Goal: Check status: Check status

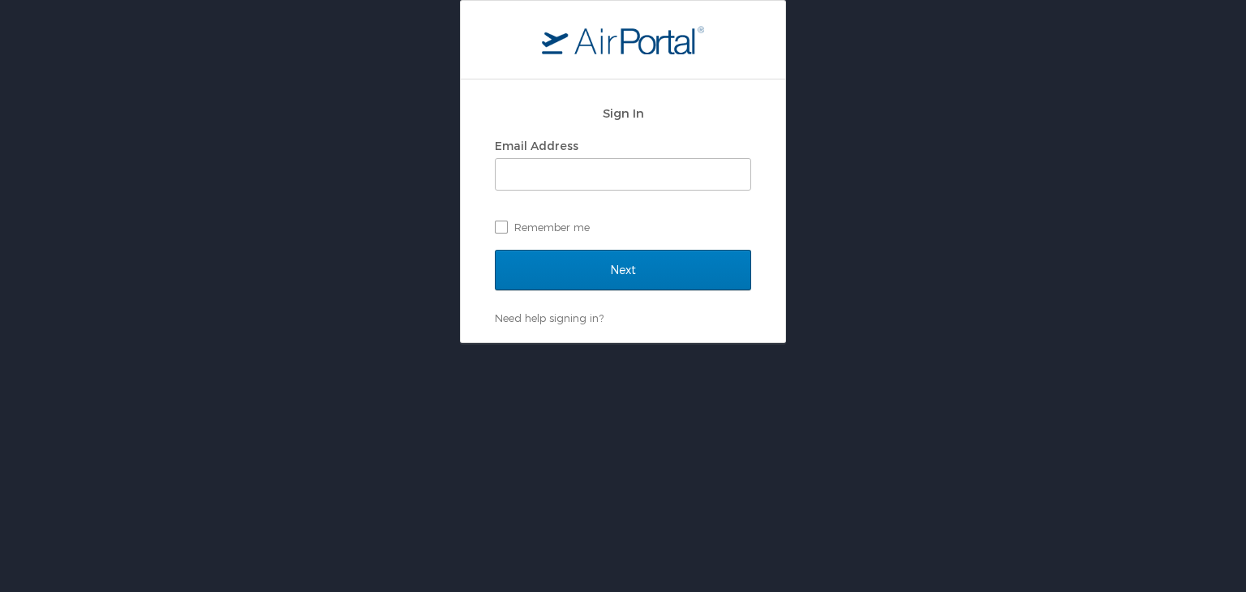
click at [559, 153] on div "Email Address" at bounding box center [623, 146] width 256 height 24
click at [563, 158] on span at bounding box center [623, 174] width 256 height 32
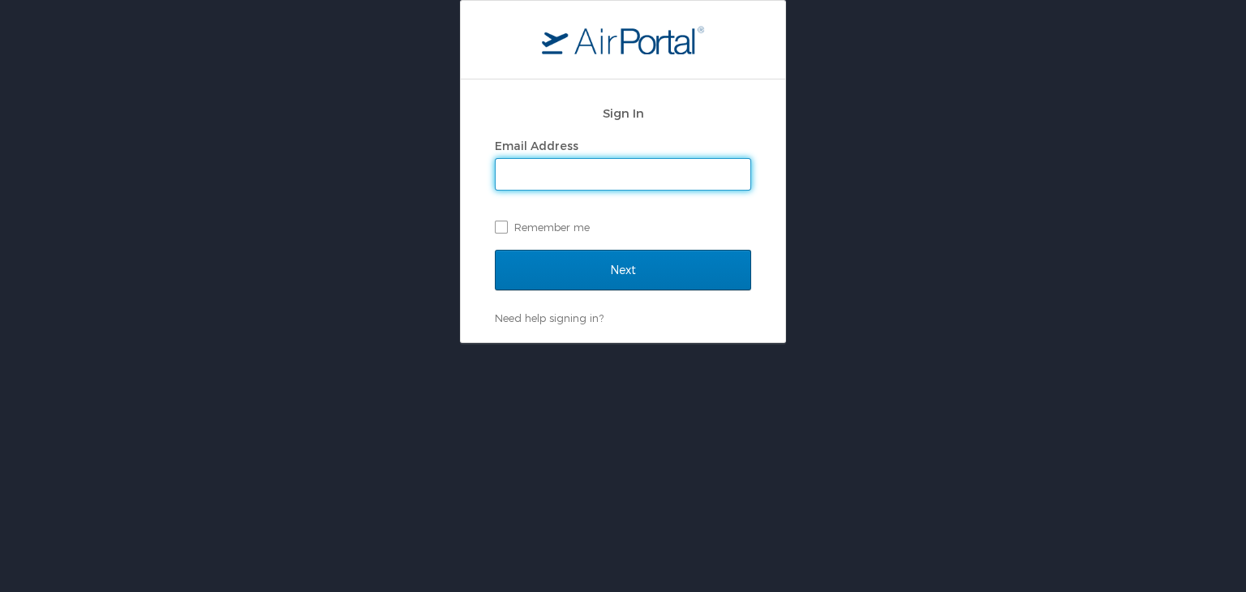
click at [565, 171] on input "Email Address" at bounding box center [623, 174] width 255 height 31
type input "mashunyui.shimrang@cbtravel.com"
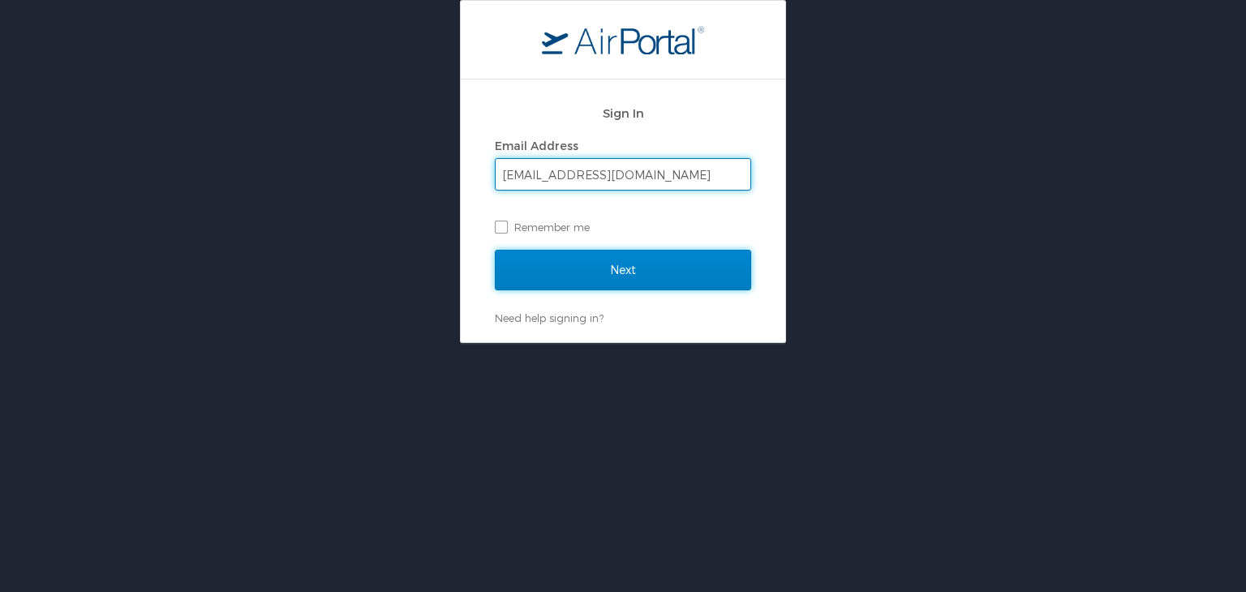
click at [626, 265] on input "Next" at bounding box center [623, 270] width 256 height 41
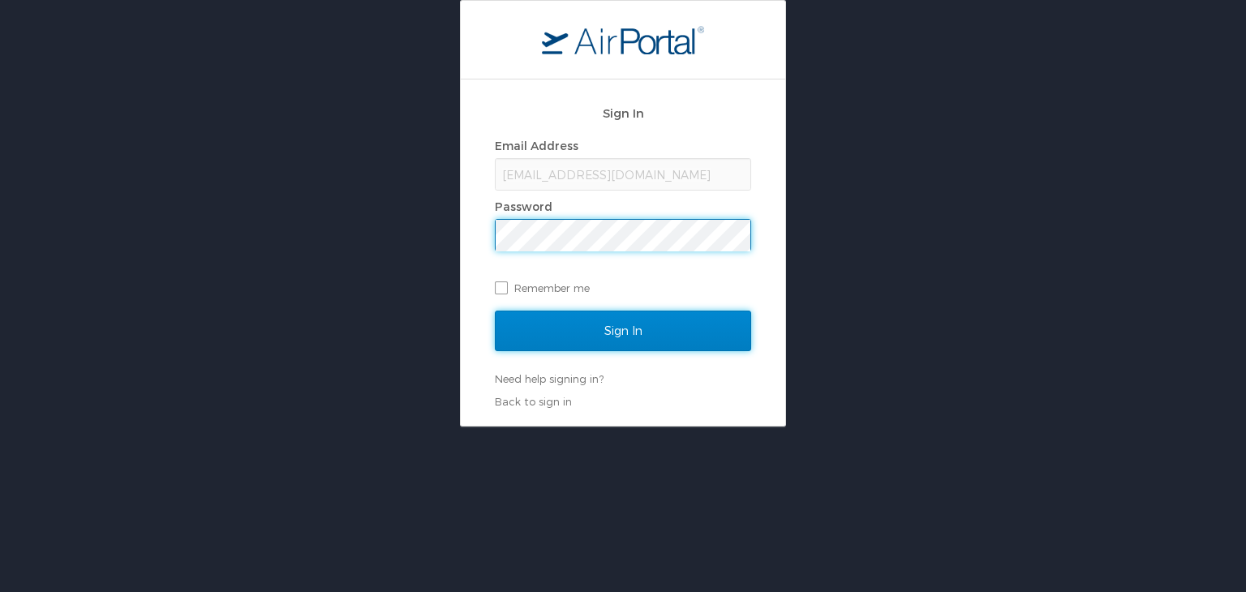
click at [615, 340] on input "Sign In" at bounding box center [623, 331] width 256 height 41
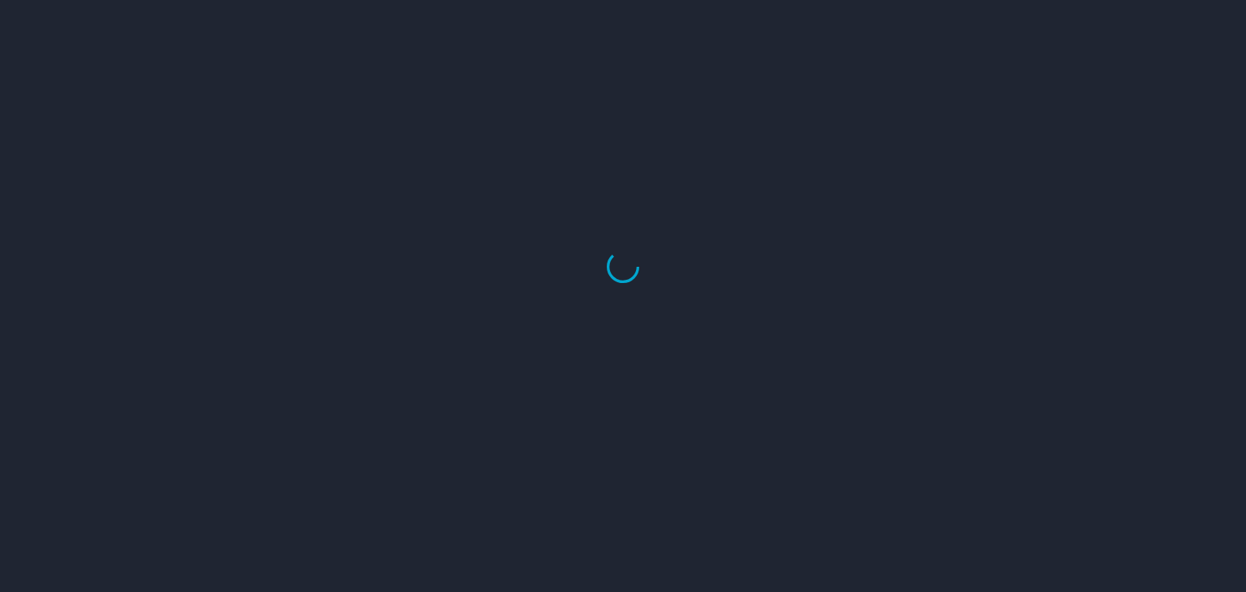
select select "US"
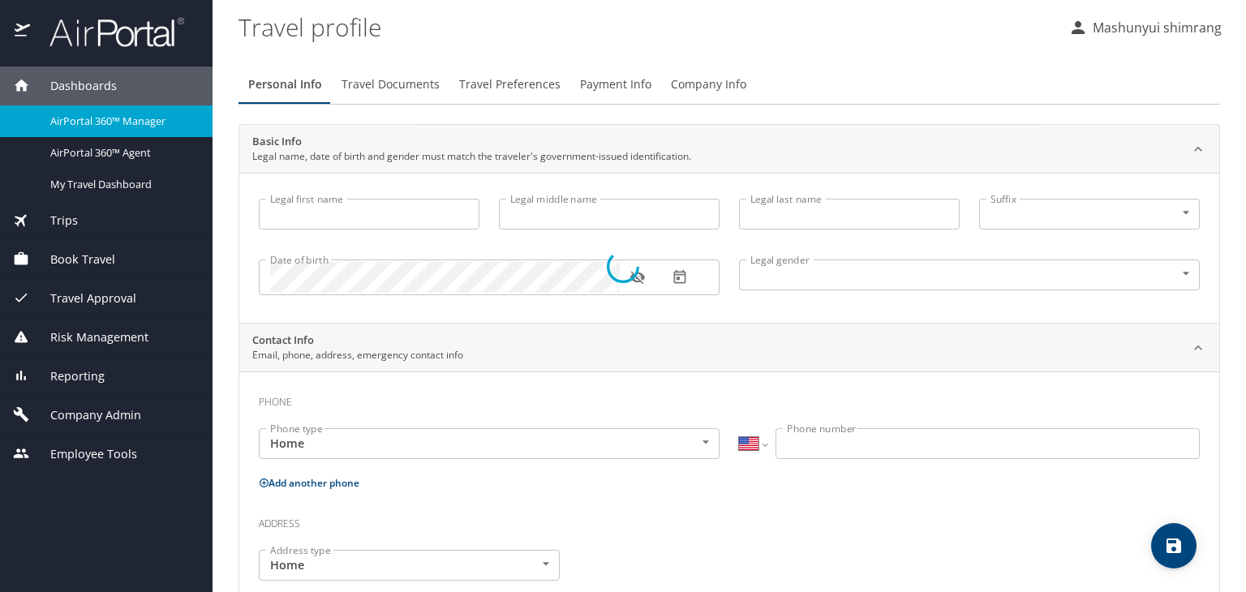
type input "Mashunyui"
type input "shimrang"
type input "[DEMOGRAPHIC_DATA]"
select select "IN"
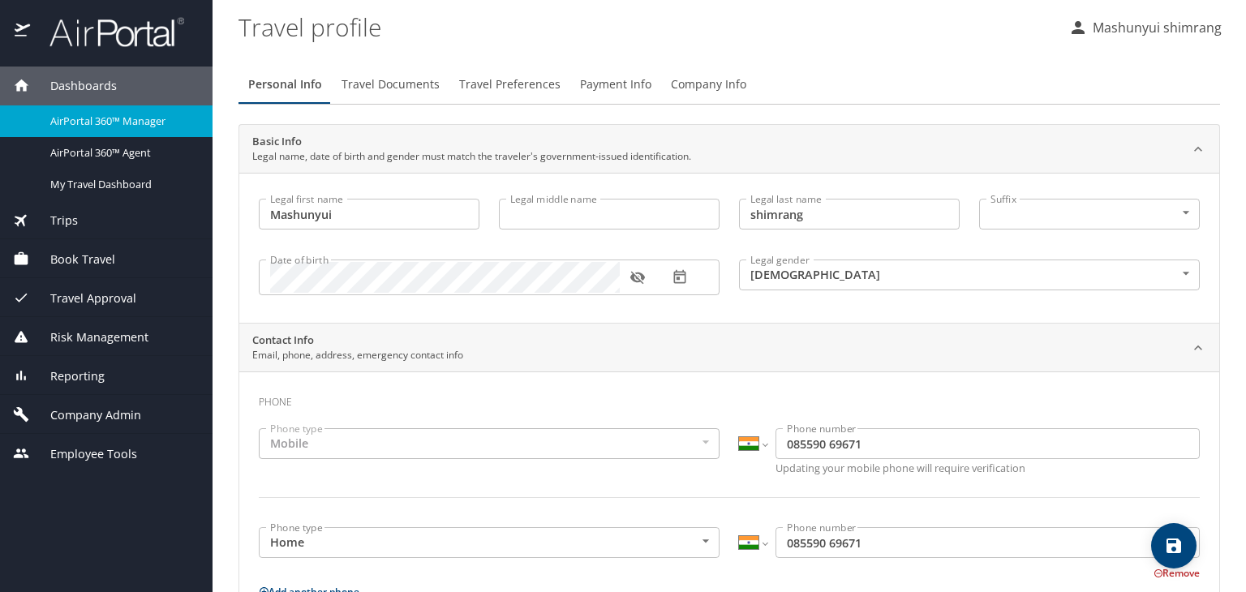
click at [72, 35] on img at bounding box center [108, 32] width 153 height 32
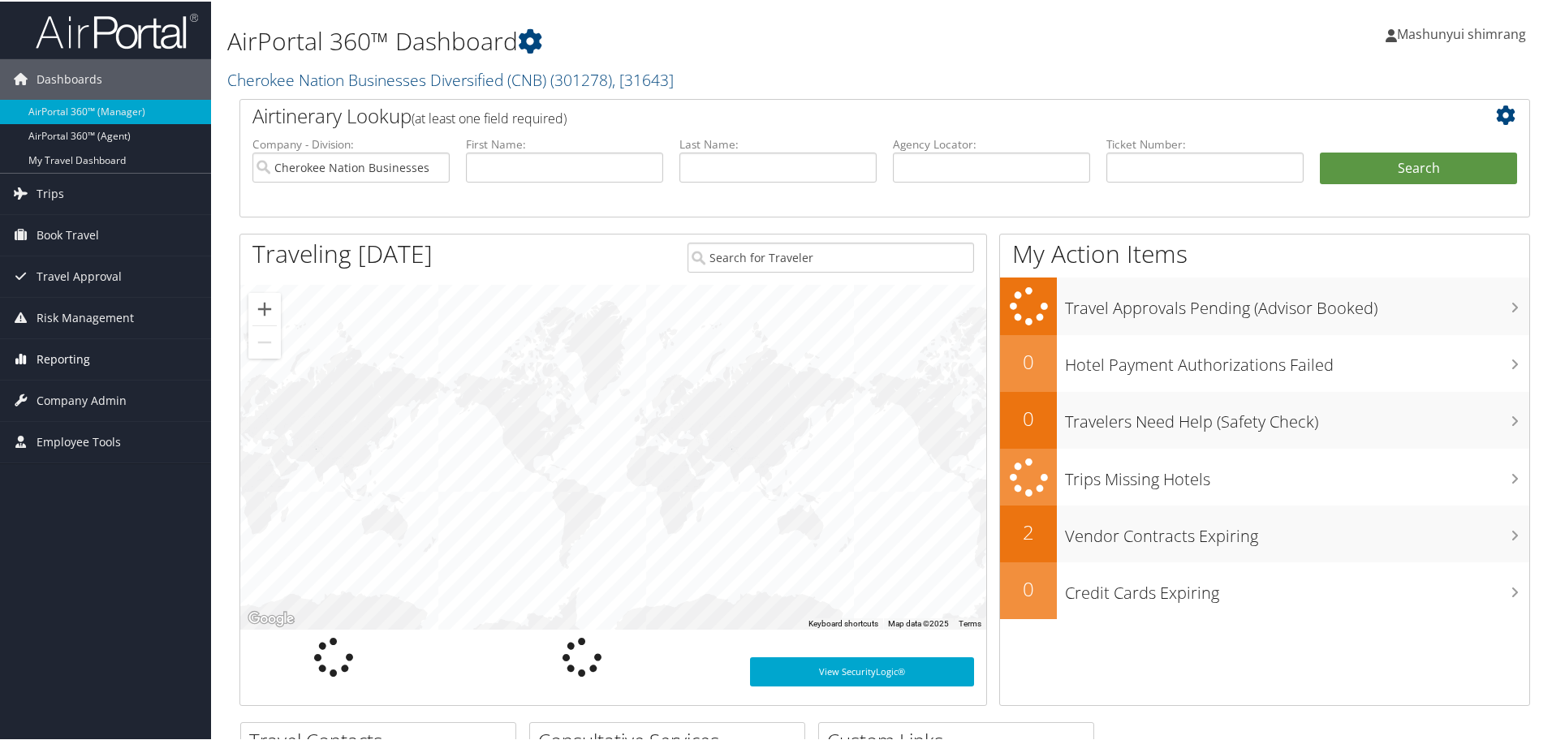
click at [61, 356] on span "Reporting" at bounding box center [64, 358] width 54 height 41
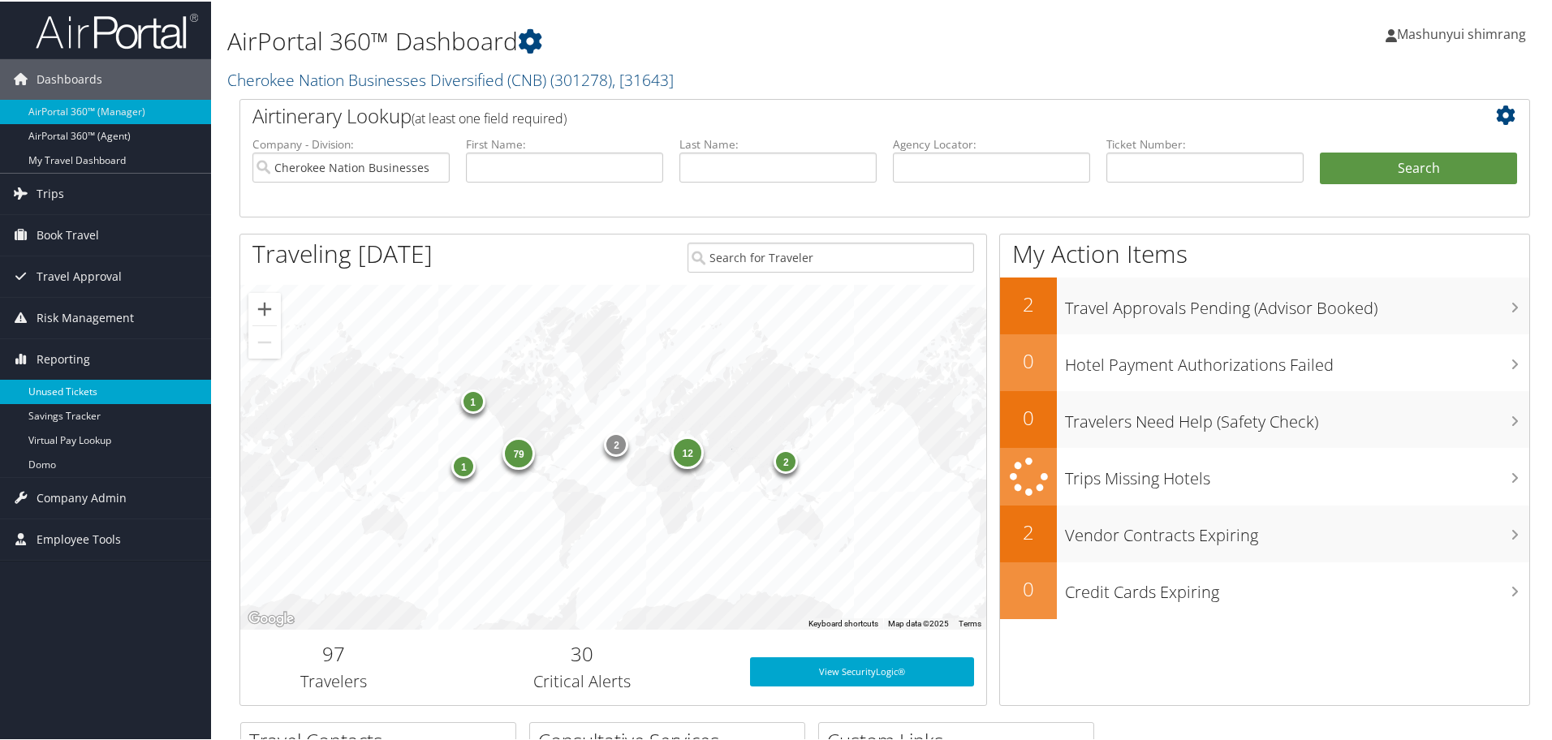
click at [75, 394] on link "Unused Tickets" at bounding box center [105, 390] width 211 height 24
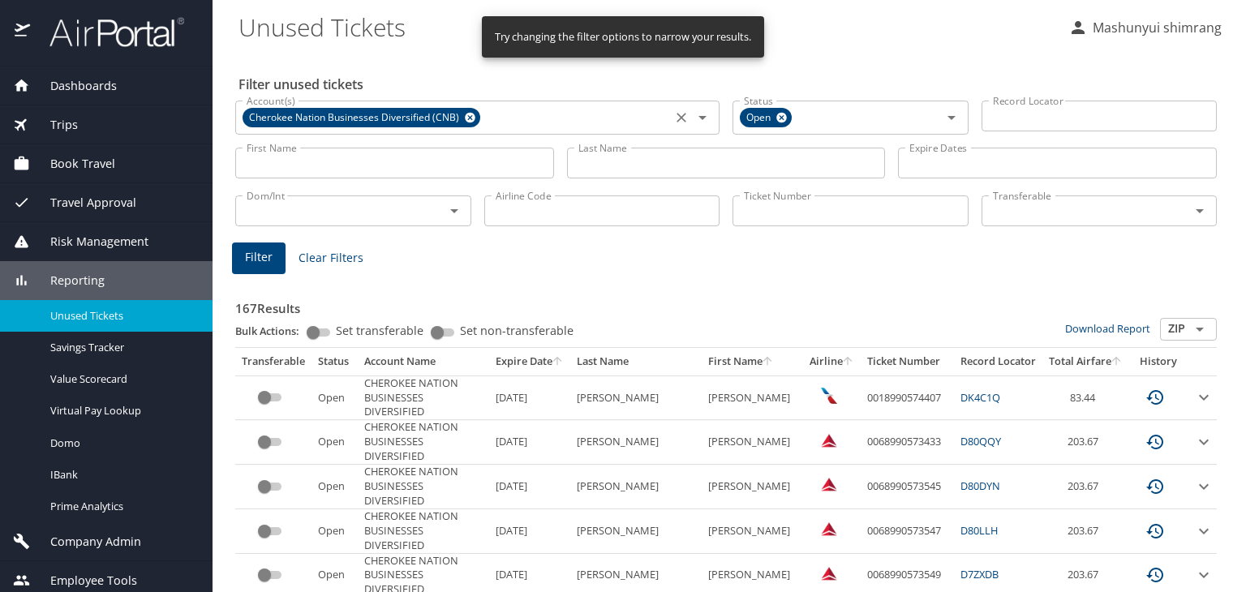
click at [467, 114] on icon at bounding box center [470, 118] width 11 height 11
click at [777, 118] on icon at bounding box center [782, 118] width 11 height 11
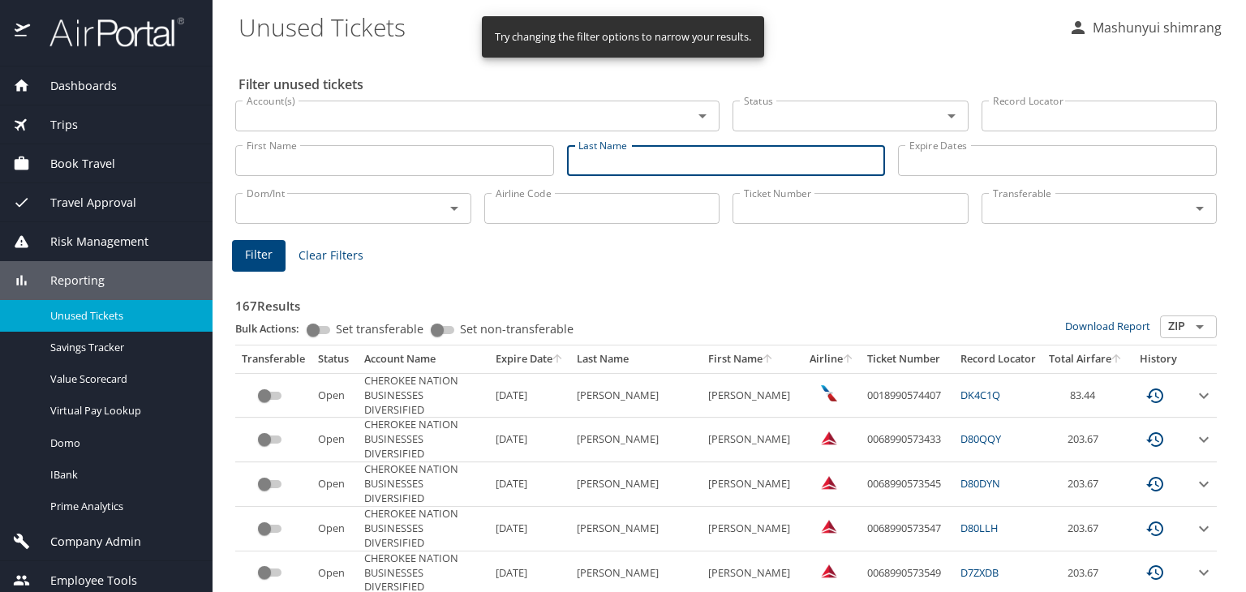
click at [652, 159] on input "Last Name" at bounding box center [726, 160] width 319 height 31
paste input "0167309559333"
type input "0167309559333"
drag, startPoint x: 714, startPoint y: 161, endPoint x: 318, endPoint y: 188, distance: 396.9
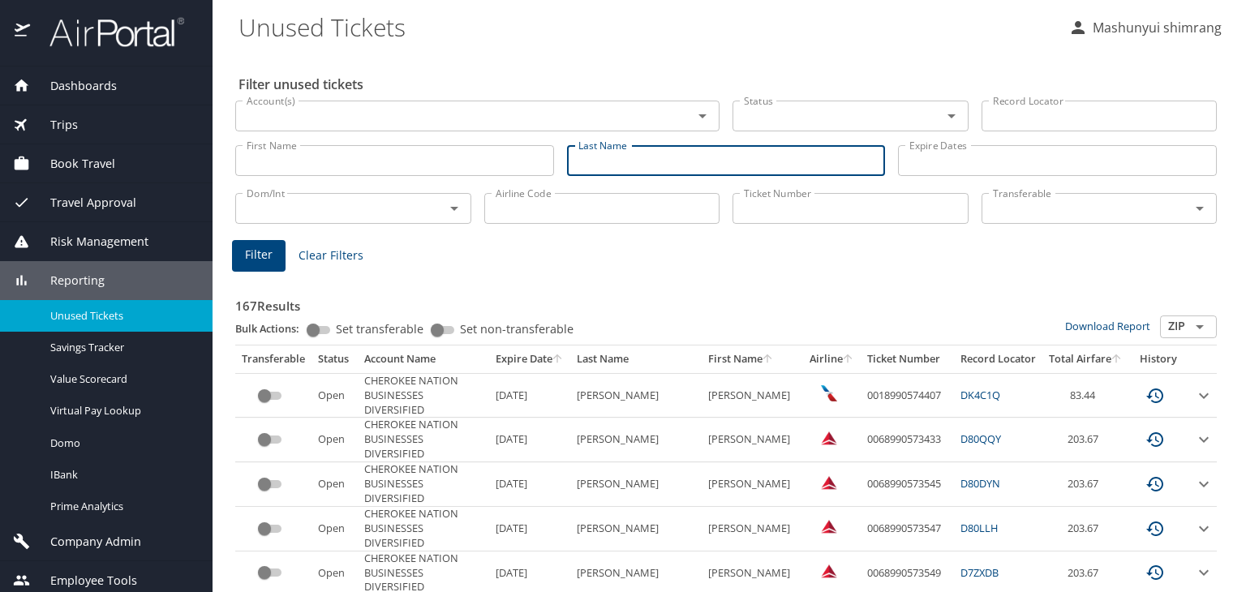
click at [782, 202] on input "Ticket Number" at bounding box center [851, 208] width 236 height 31
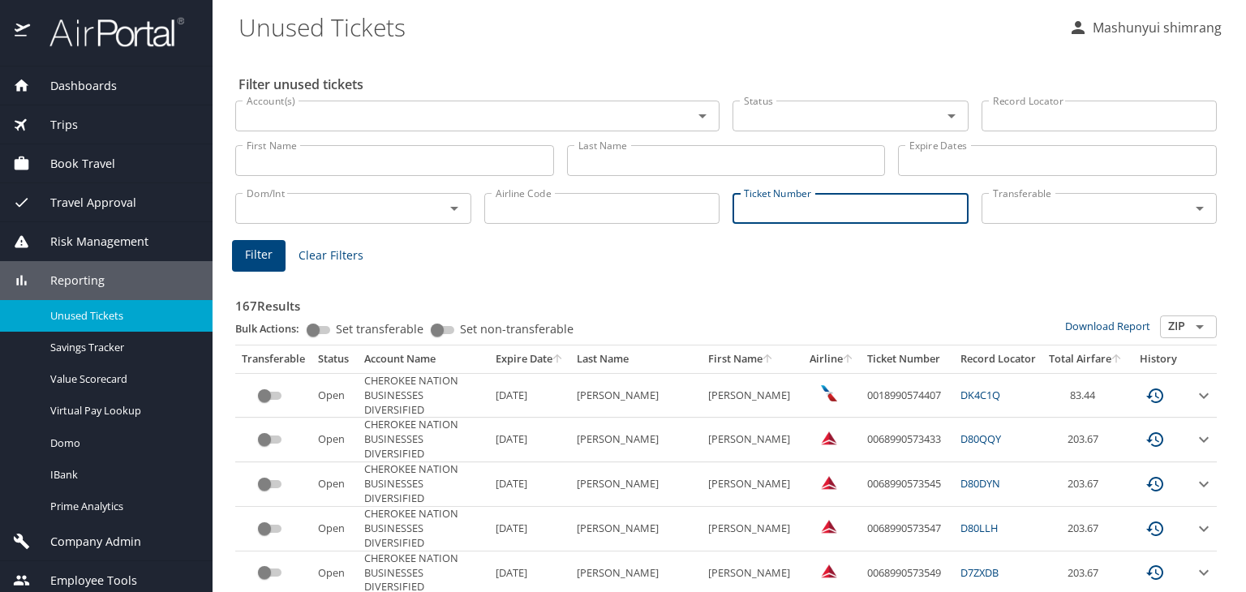
paste input "0167309559333"
type input "0167309559333"
click at [256, 255] on span "Filter" at bounding box center [259, 255] width 28 height 20
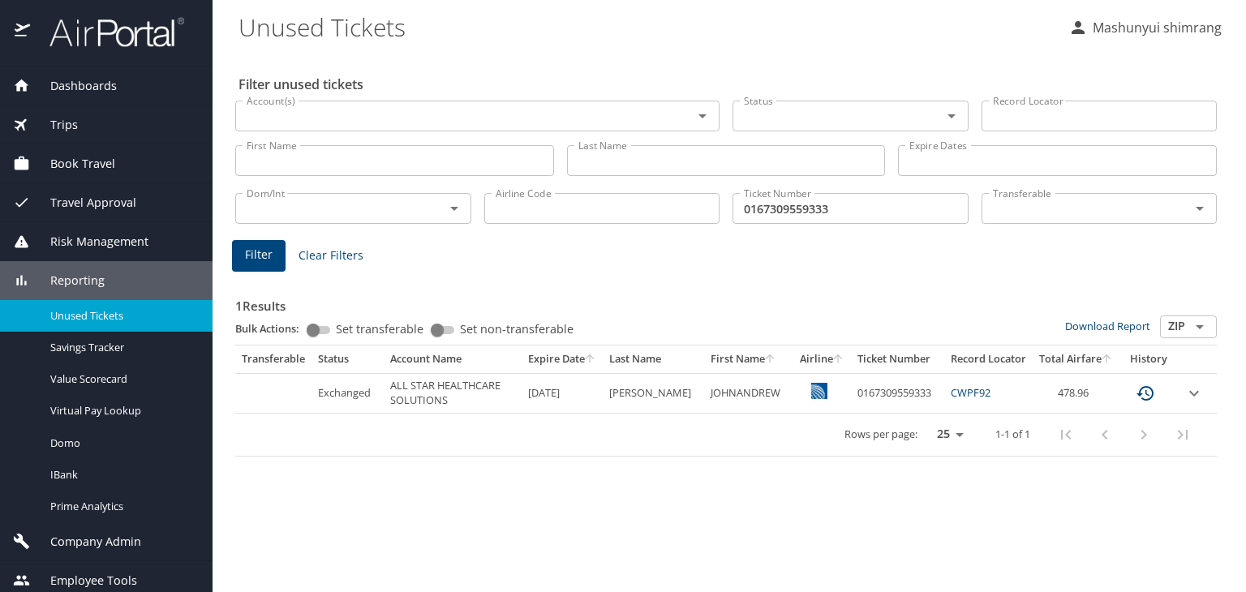
click at [1194, 390] on icon "expand row" at bounding box center [1194, 393] width 19 height 19
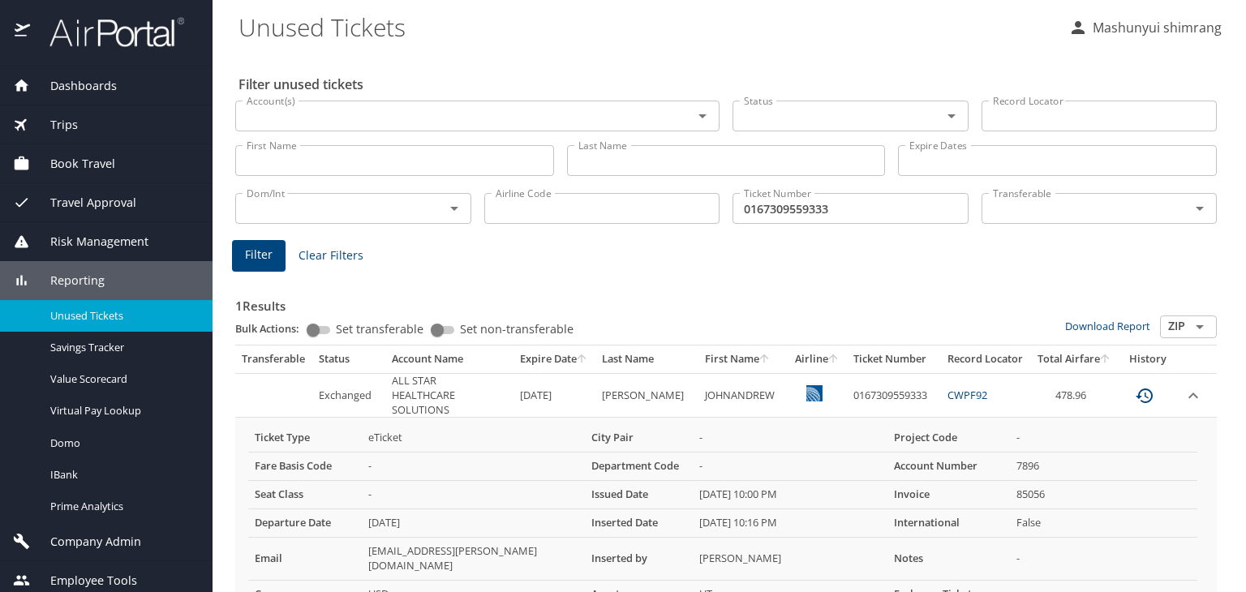
scroll to position [80, 0]
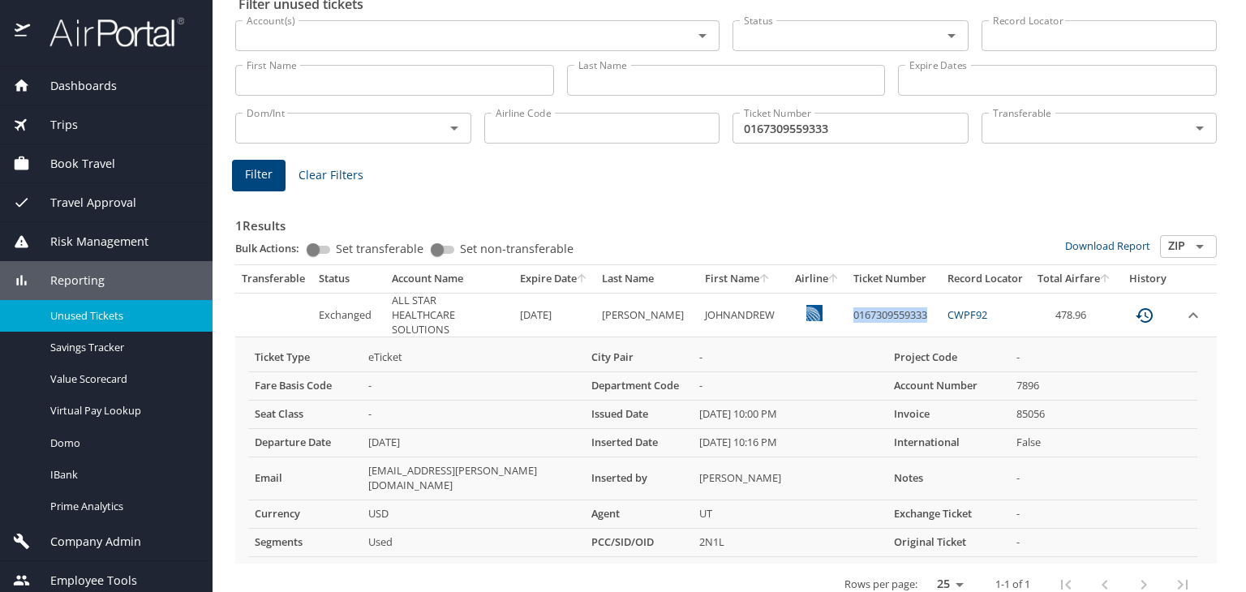
copy td "0167309559333"
drag, startPoint x: 912, startPoint y: 306, endPoint x: 829, endPoint y: 306, distance: 83.6
click at [847, 306] on td "0167309559333" at bounding box center [894, 315] width 94 height 45
